Goal: Navigation & Orientation: Find specific page/section

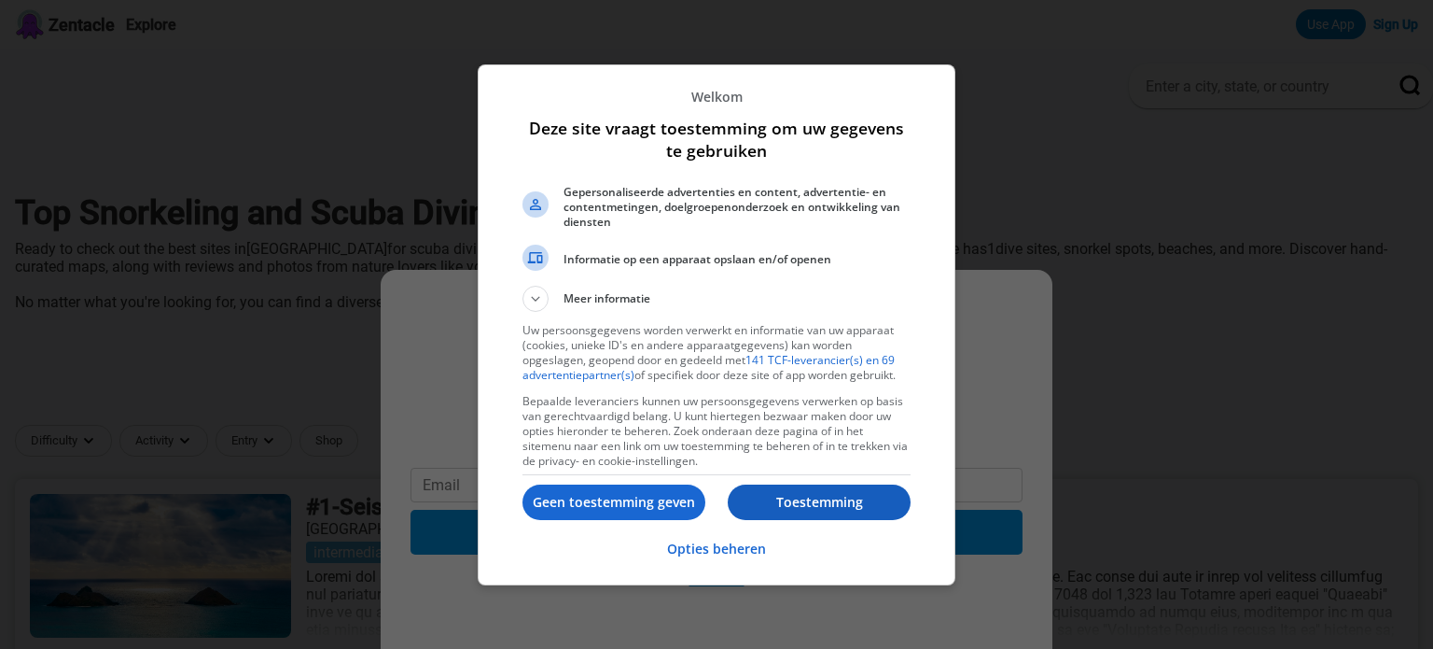
click at [785, 488] on button "Toestemming" at bounding box center [819, 501] width 183 height 35
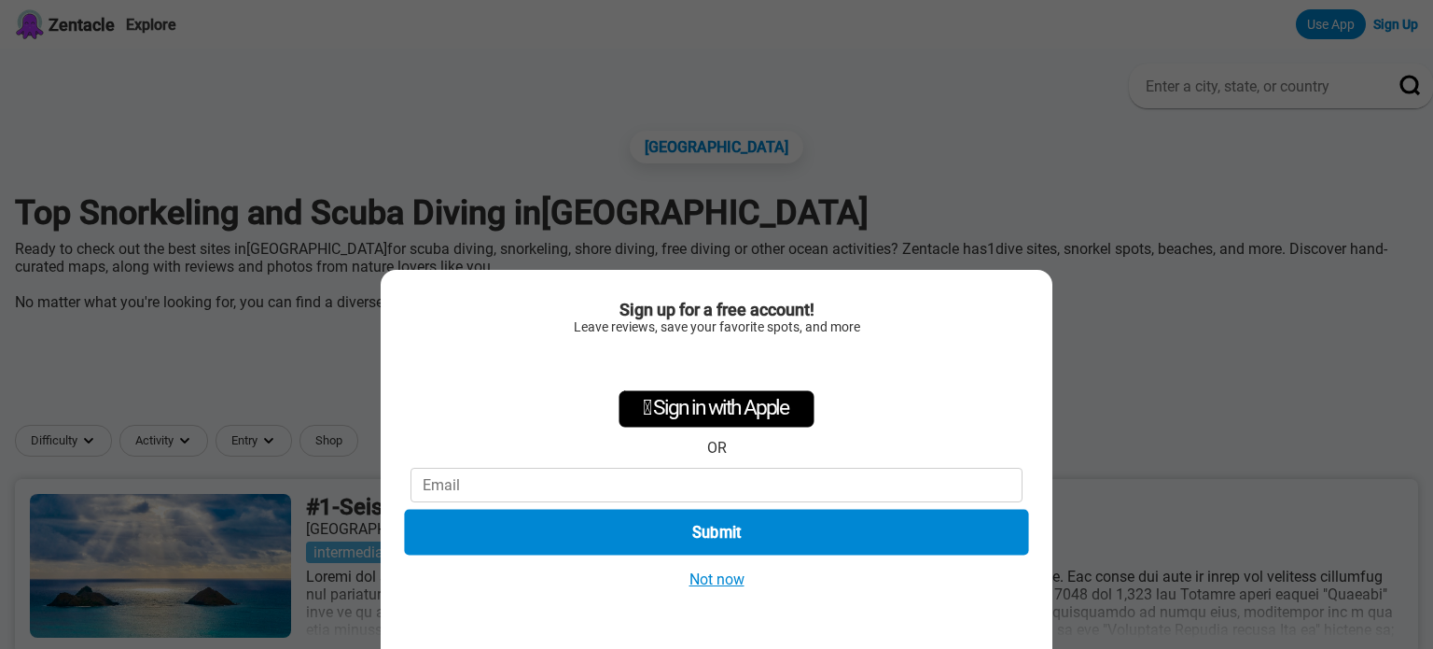
click at [731, 528] on button "Submit" at bounding box center [716, 532] width 624 height 46
